Goal: Transaction & Acquisition: Purchase product/service

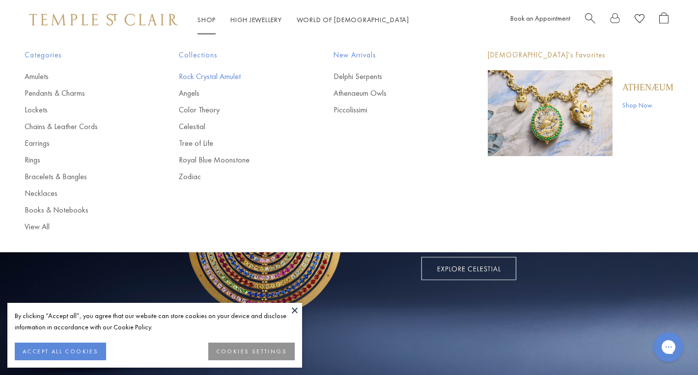
click at [211, 75] on link "Rock Crystal Amulet" at bounding box center [236, 76] width 115 height 11
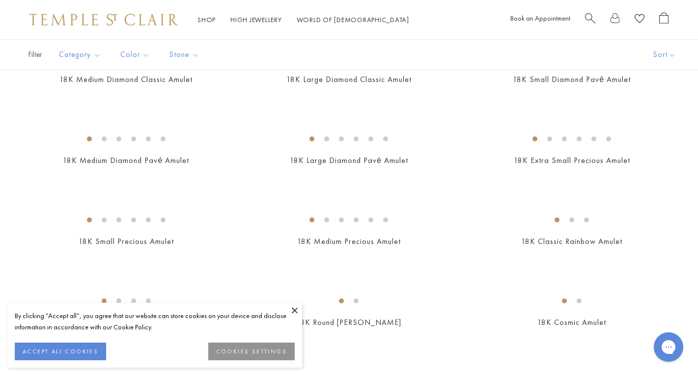
scroll to position [981, 0]
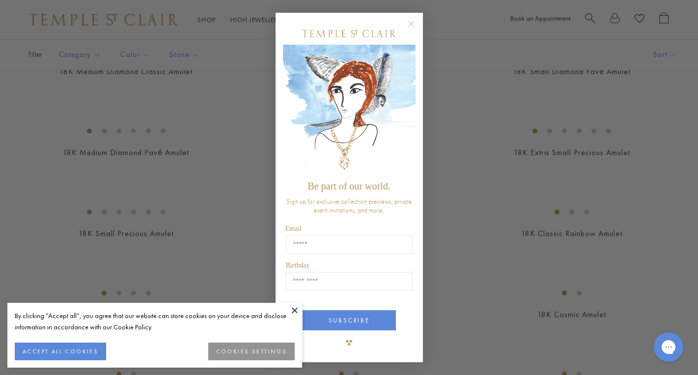
click at [413, 25] on circle "Close dialog" at bounding box center [411, 24] width 12 height 12
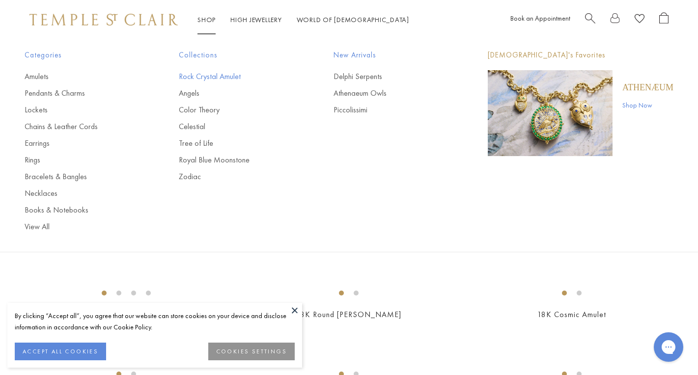
click at [210, 74] on link "Rock Crystal Amulet" at bounding box center [236, 76] width 115 height 11
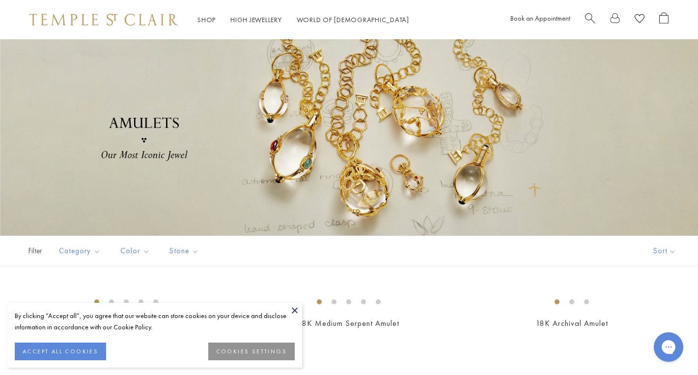
click at [331, 125] on div at bounding box center [349, 137] width 698 height 196
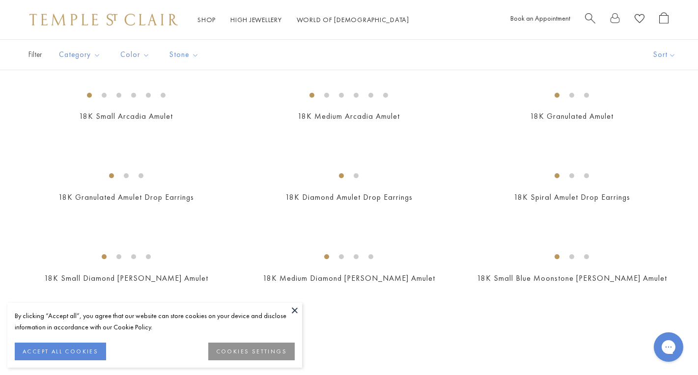
scroll to position [1828, 0]
click at [0, 0] on img at bounding box center [0, 0] width 0 height 0
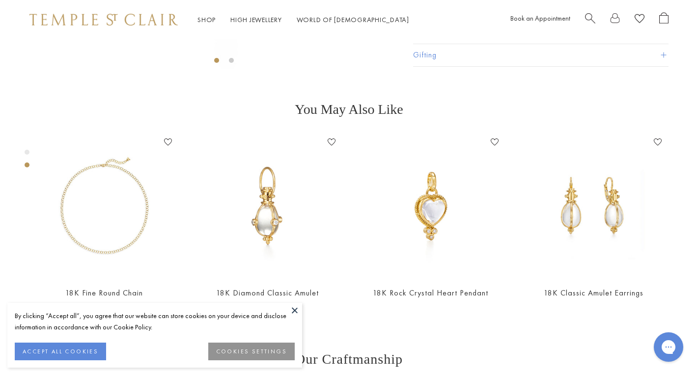
scroll to position [311, 0]
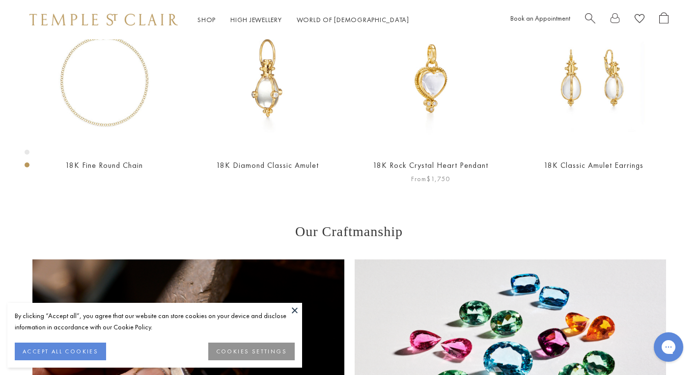
scroll to position [446, 0]
